Goal: Find specific page/section: Find specific page/section

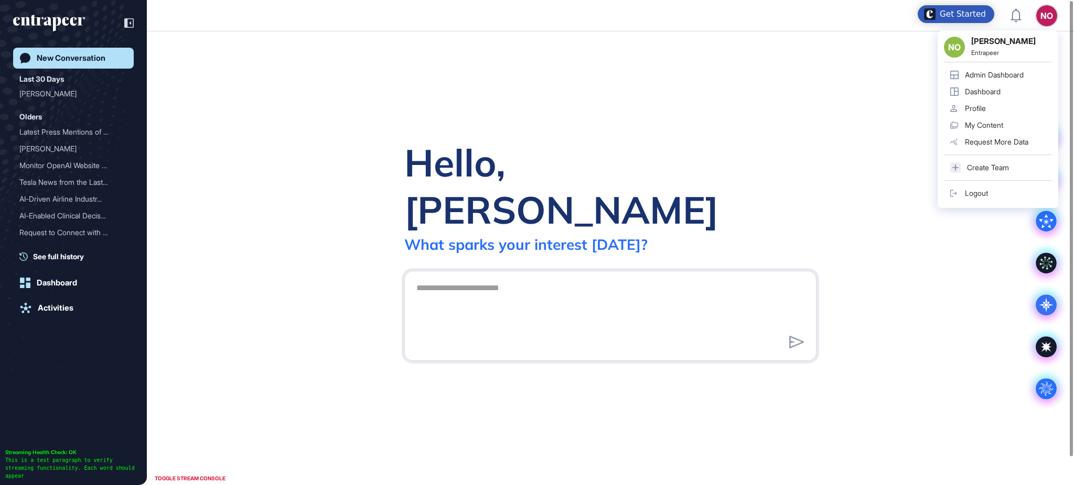
click at [1009, 74] on div "Admin Dashboard" at bounding box center [994, 75] width 59 height 8
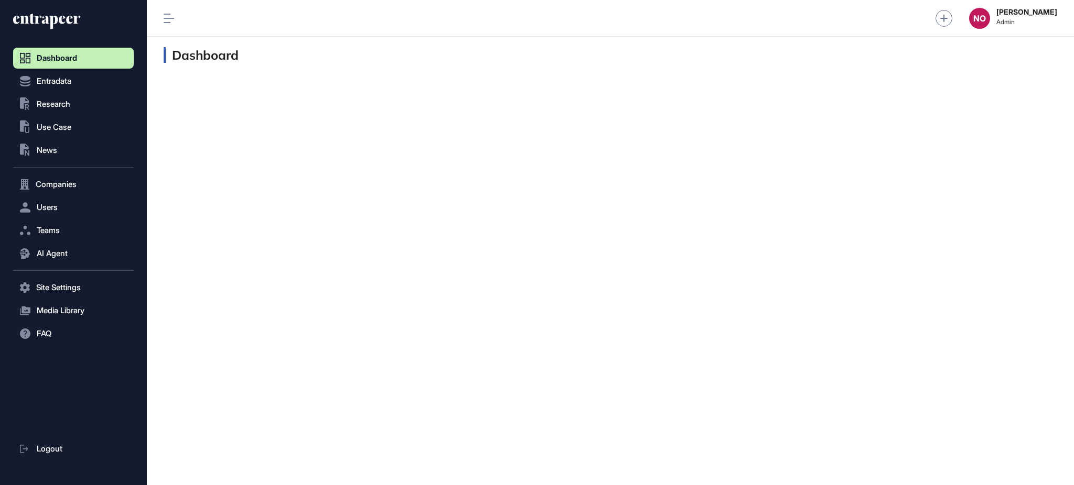
scroll to position [1, 1]
click at [91, 81] on button "Entradata" at bounding box center [73, 81] width 121 height 21
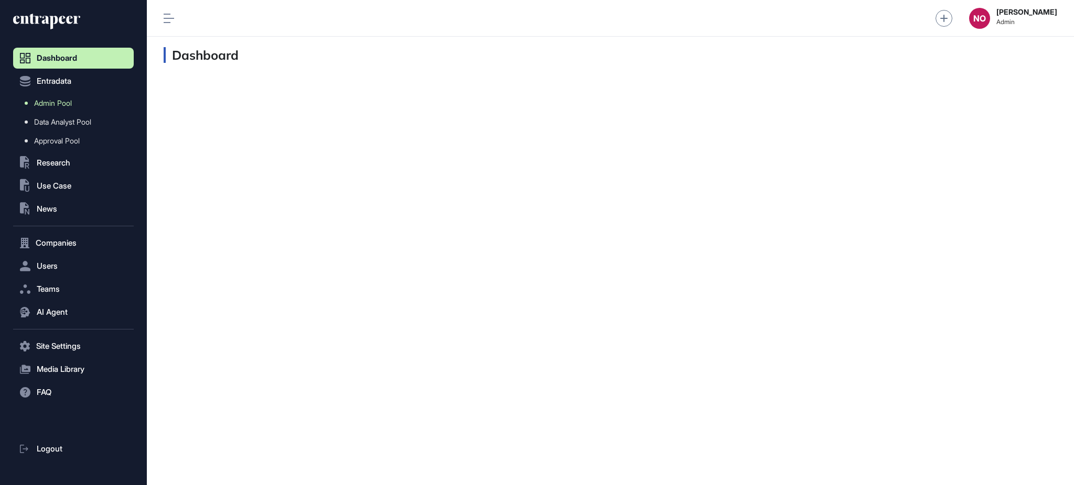
click at [80, 108] on link "Admin Pool" at bounding box center [75, 103] width 115 height 19
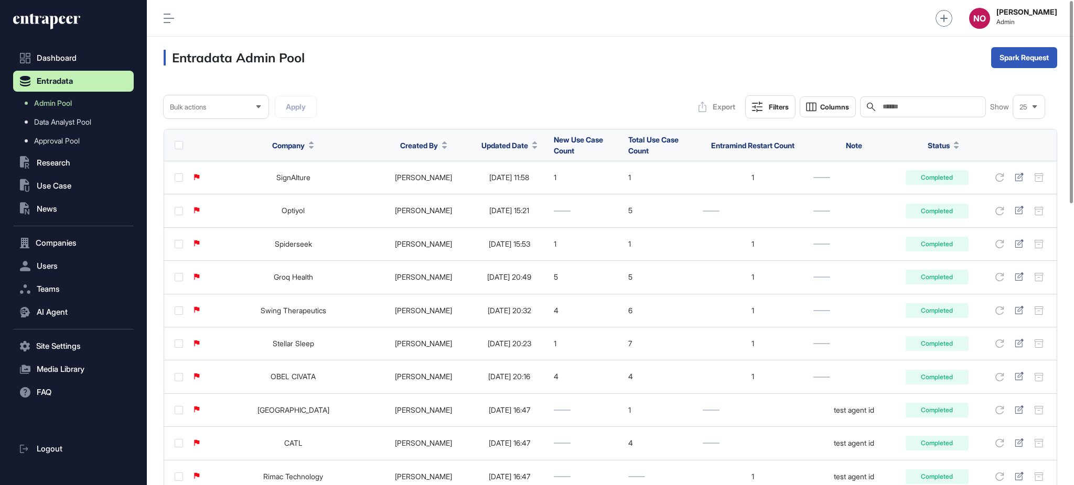
click at [532, 146] on icon at bounding box center [534, 147] width 5 height 3
click at [499, 189] on span "Sort Descending" at bounding box center [503, 189] width 42 height 9
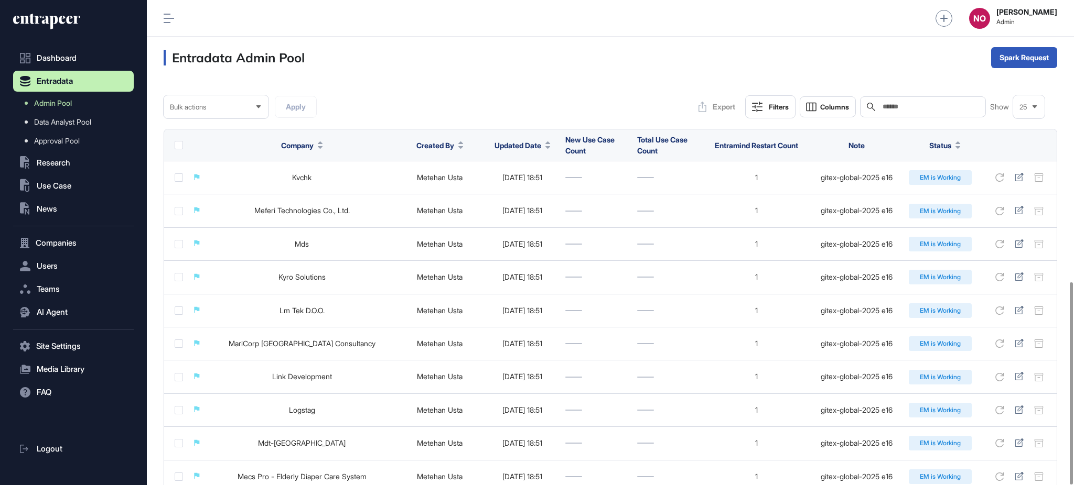
scroll to position [676, 0]
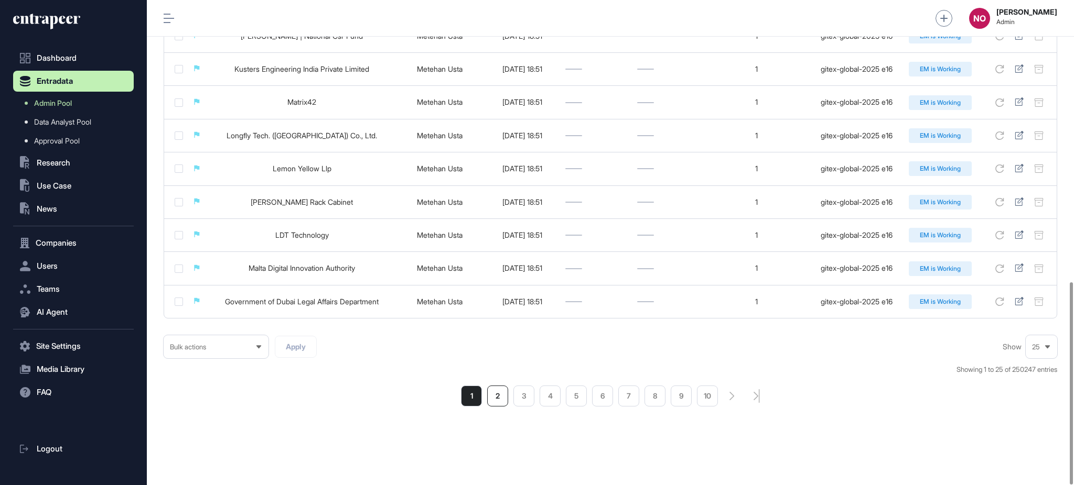
click at [500, 398] on li "2" at bounding box center [497, 396] width 21 height 21
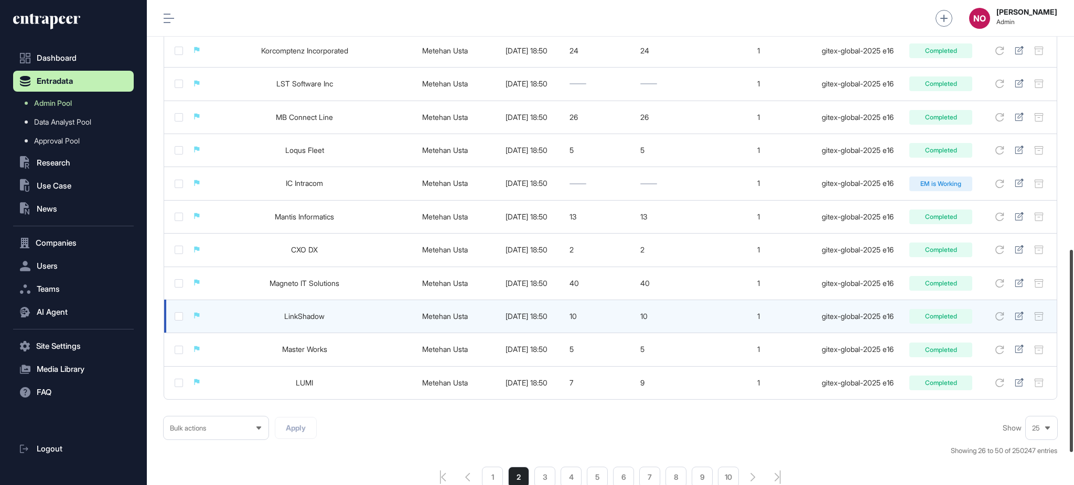
scroll to position [585, 0]
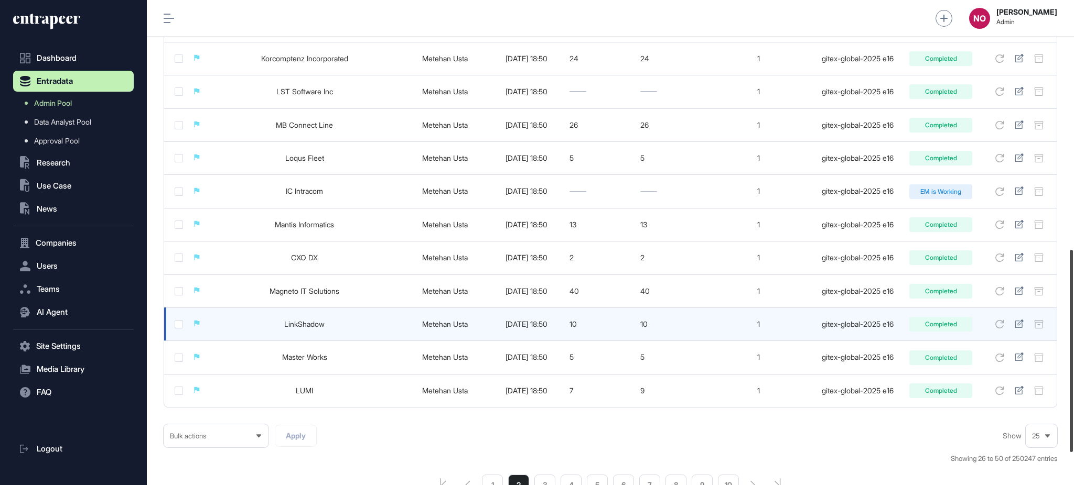
drag, startPoint x: 1073, startPoint y: 141, endPoint x: 1027, endPoint y: 318, distance: 183.1
click at [1073, 341] on div at bounding box center [1071, 351] width 3 height 202
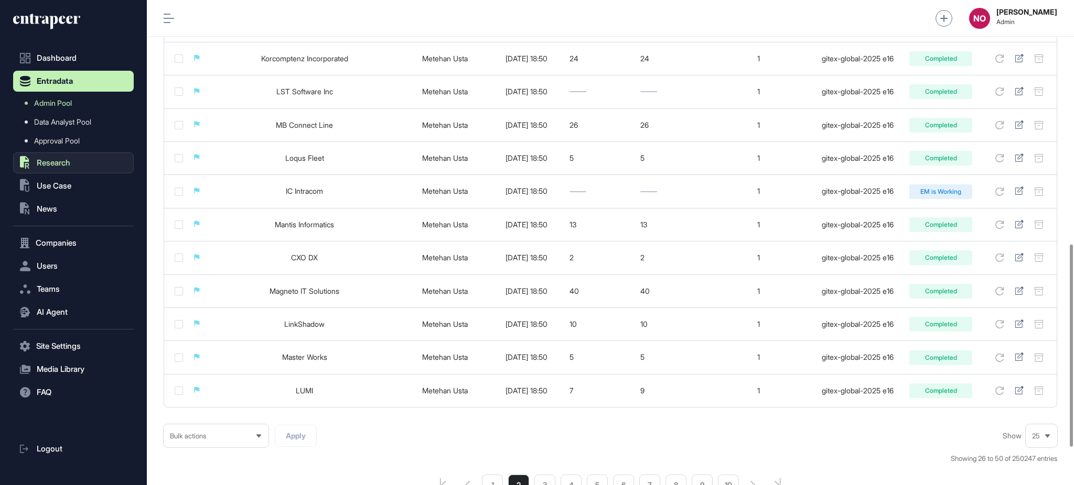
click at [86, 166] on button ".st0{fill:currentColor} Research" at bounding box center [73, 163] width 121 height 21
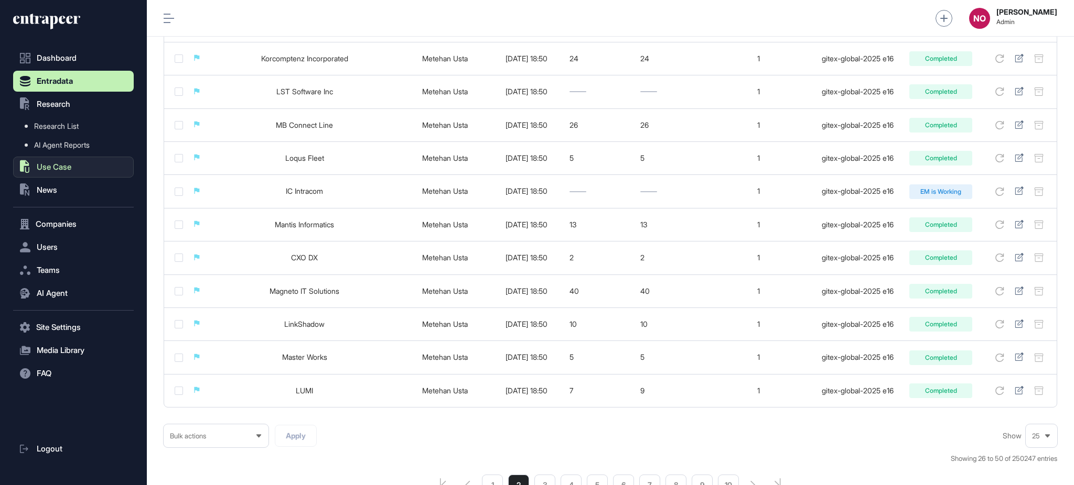
click at [78, 165] on button ".st0{fill:currentColor} Use Case" at bounding box center [73, 167] width 121 height 21
click at [78, 147] on link "Problem" at bounding box center [75, 149] width 115 height 19
